Goal: Contribute content

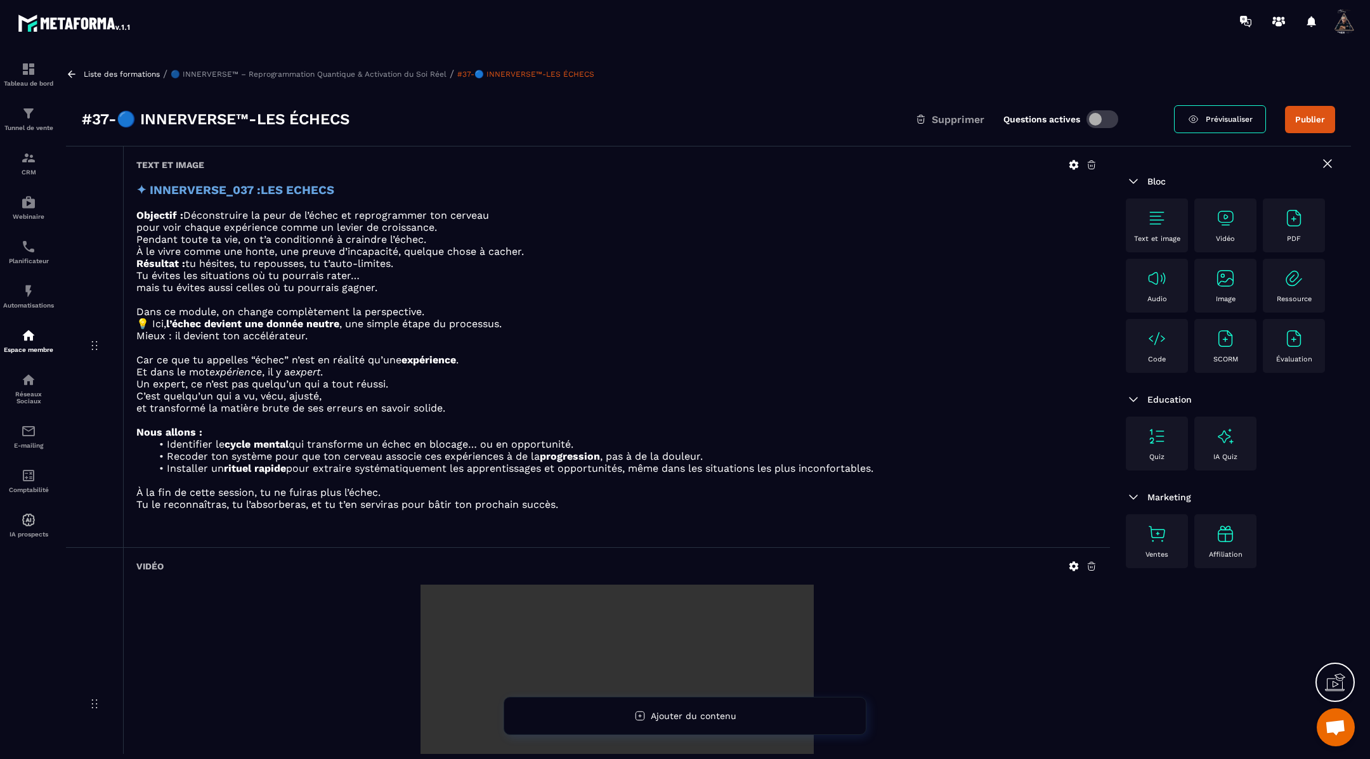
click at [1301, 122] on button "Publier" at bounding box center [1310, 119] width 50 height 27
click at [72, 77] on icon at bounding box center [71, 73] width 11 height 11
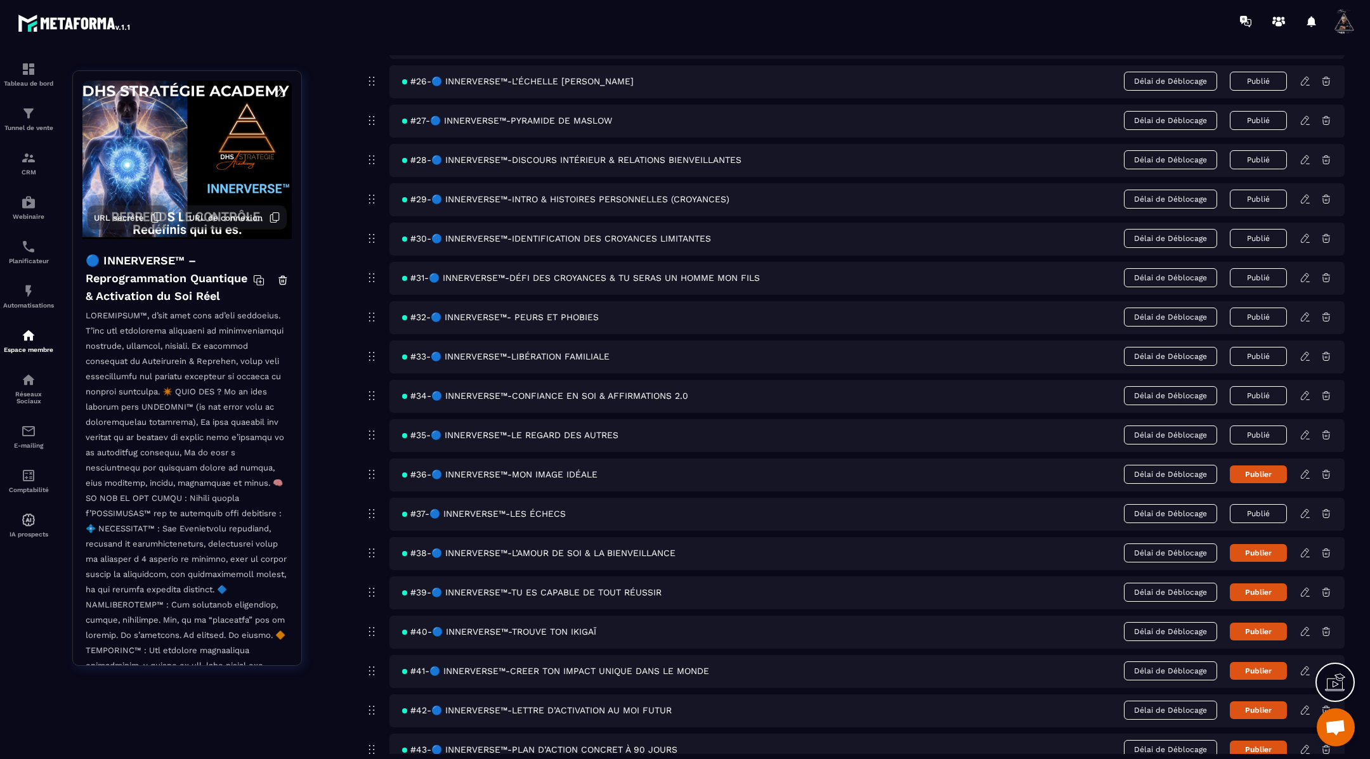
scroll to position [1118, 0]
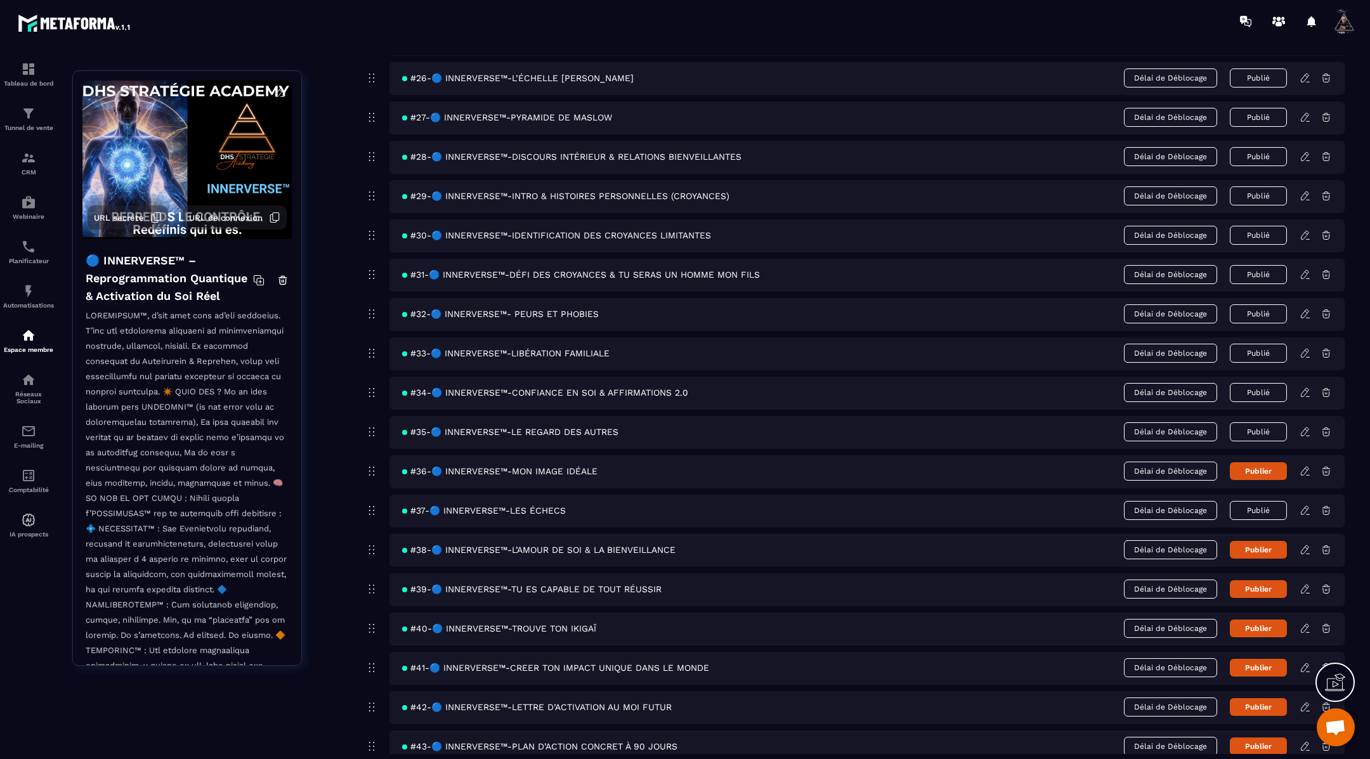
click at [1303, 545] on icon at bounding box center [1305, 549] width 8 height 8
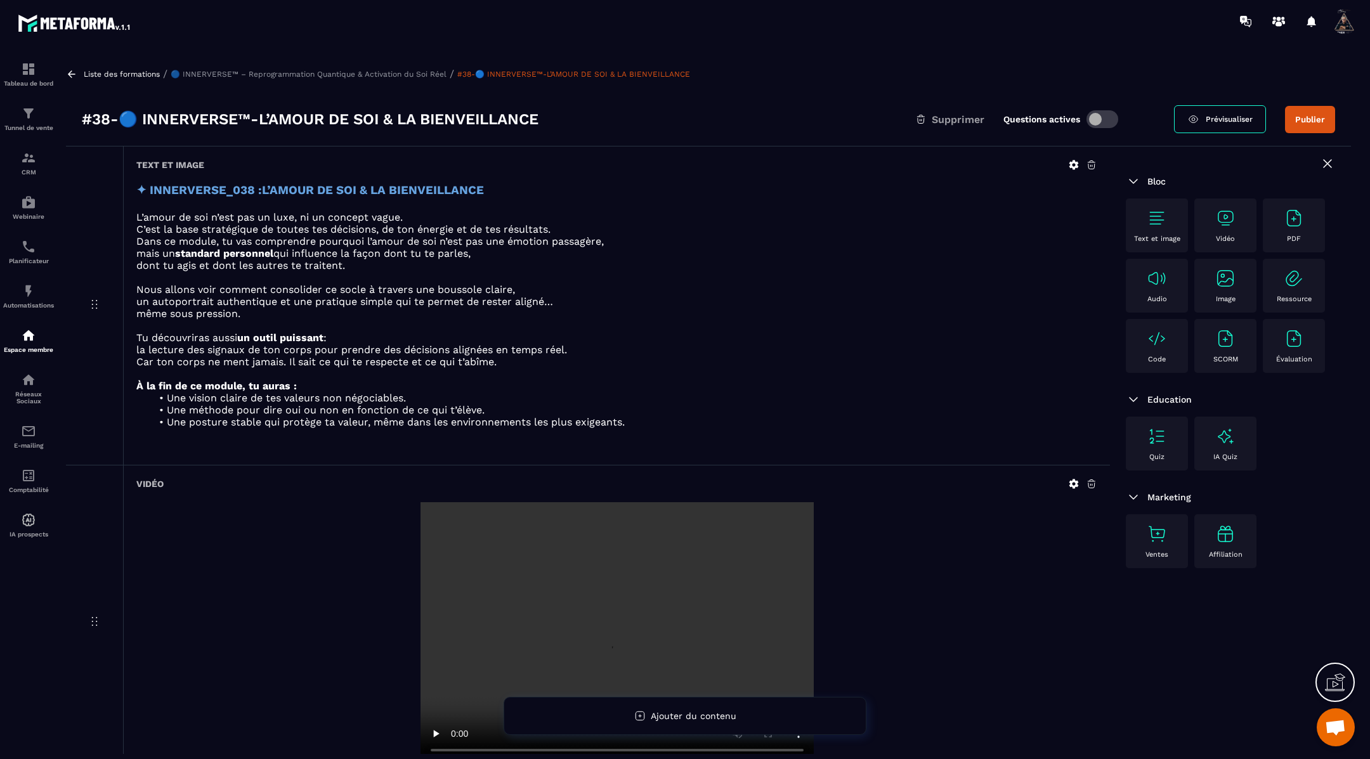
click at [1073, 483] on icon at bounding box center [1074, 484] width 10 height 10
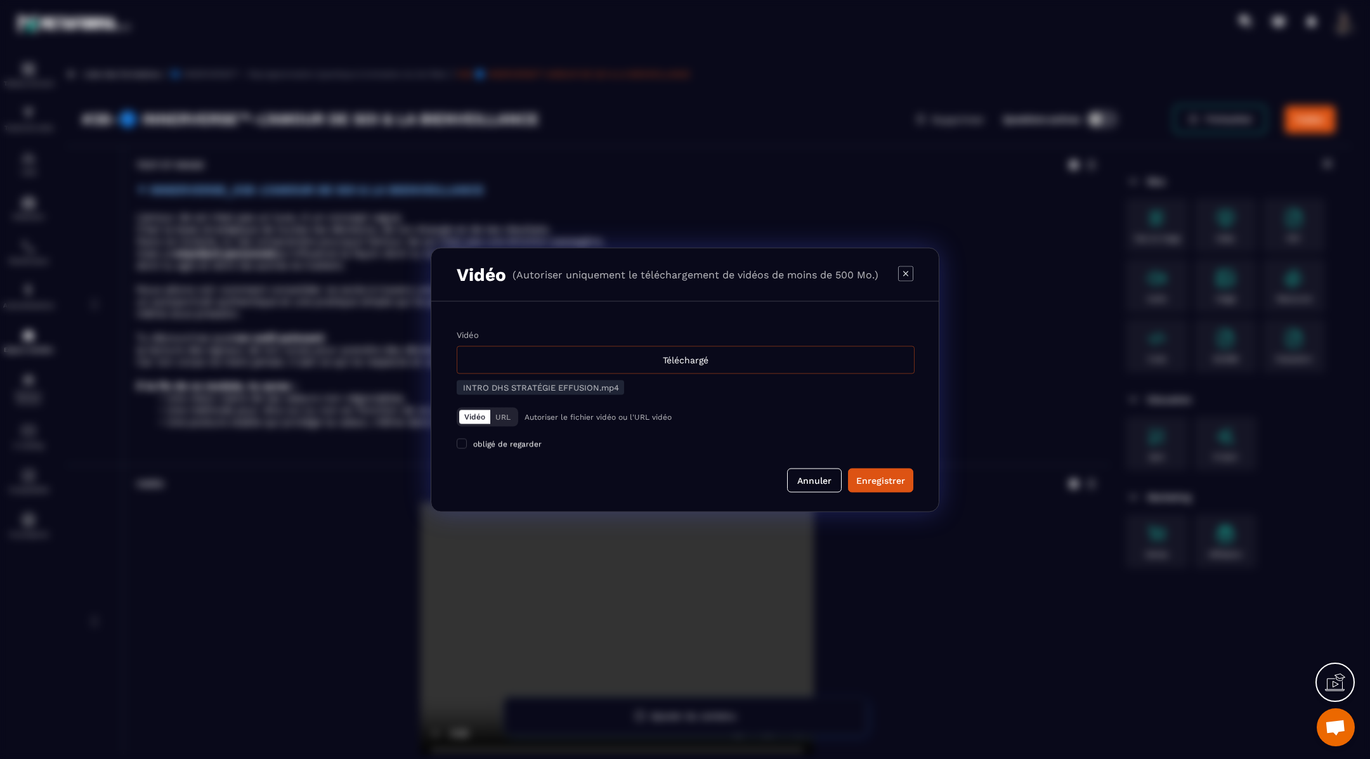
click at [755, 356] on div "Téléchargé" at bounding box center [686, 360] width 458 height 28
click at [0, 0] on input "Vidéo Téléchargé" at bounding box center [0, 0] width 0 height 0
click at [897, 485] on div "Enregistrer" at bounding box center [880, 480] width 49 height 13
